Goal: Register for event/course

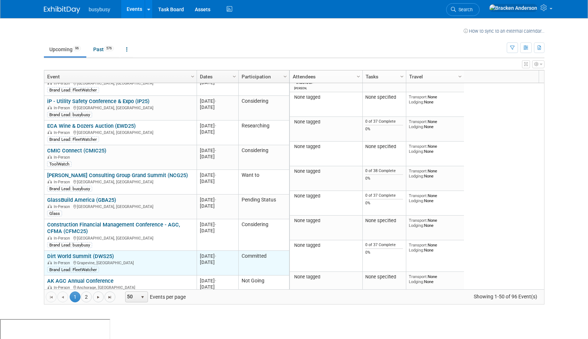
scroll to position [479, 0]
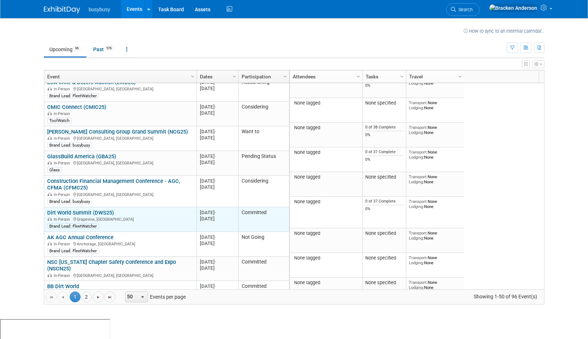
click at [93, 211] on link "Dirt World Summit (DWS25)" at bounding box center [80, 212] width 67 height 7
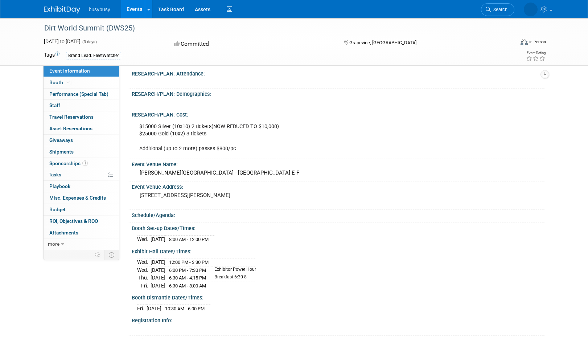
scroll to position [148, 0]
drag, startPoint x: 225, startPoint y: 285, endPoint x: 157, endPoint y: 287, distance: 67.9
click at [157, 287] on tr "[DATE] 6:30 AM - 8:00 AM" at bounding box center [196, 285] width 119 height 8
drag, startPoint x: 230, startPoint y: 277, endPoint x: 261, endPoint y: 276, distance: 31.6
click at [256, 276] on td "Breakfast 6:30-8" at bounding box center [233, 278] width 46 height 8
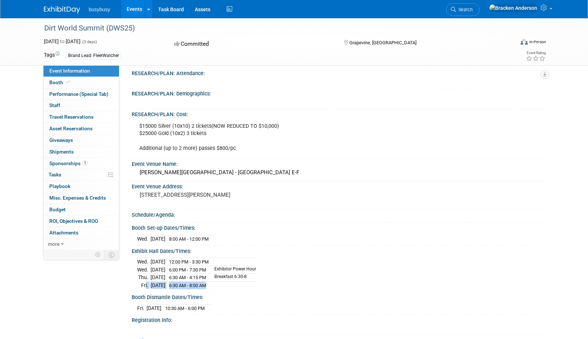
drag, startPoint x: 143, startPoint y: 284, endPoint x: 237, endPoint y: 286, distance: 94.4
click at [237, 286] on tr "[DATE] 6:30 AM - 8:00 AM" at bounding box center [196, 285] width 119 height 8
drag, startPoint x: 143, startPoint y: 148, endPoint x: 231, endPoint y: 149, distance: 87.9
click at [231, 149] on div "$15000 Silver (10x10) 2 tickets(NOW REDUCED TO $10,000) $25000 Gold (10x2) 3 ti…" at bounding box center [299, 137] width 330 height 36
click at [237, 147] on div "$15000 Silver (10x10) 2 tickets(NOW REDUCED TO $10,000) $25000 Gold (10x2) 3 ti…" at bounding box center [299, 137] width 330 height 36
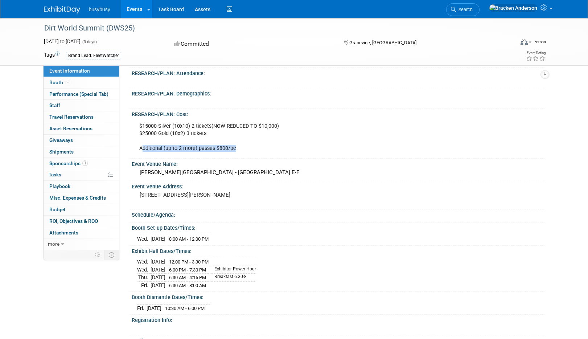
drag, startPoint x: 236, startPoint y: 150, endPoint x: 142, endPoint y: 148, distance: 94.0
click at [142, 148] on div "$15000 Silver (10x10) 2 tickets(NOW REDUCED TO $10,000) $25000 Gold (10x2) 3 ti…" at bounding box center [299, 137] width 330 height 36
